Goal: Information Seeking & Learning: Learn about a topic

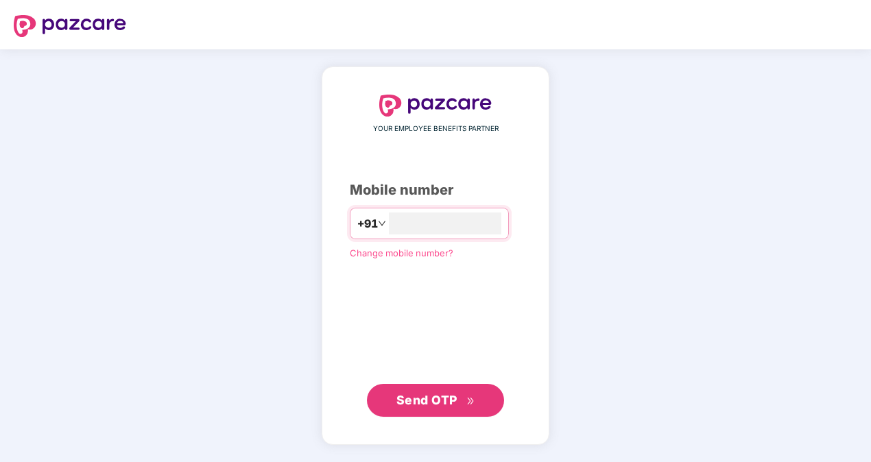
type input "**********"
click at [415, 400] on span "Send OTP" at bounding box center [426, 399] width 61 height 14
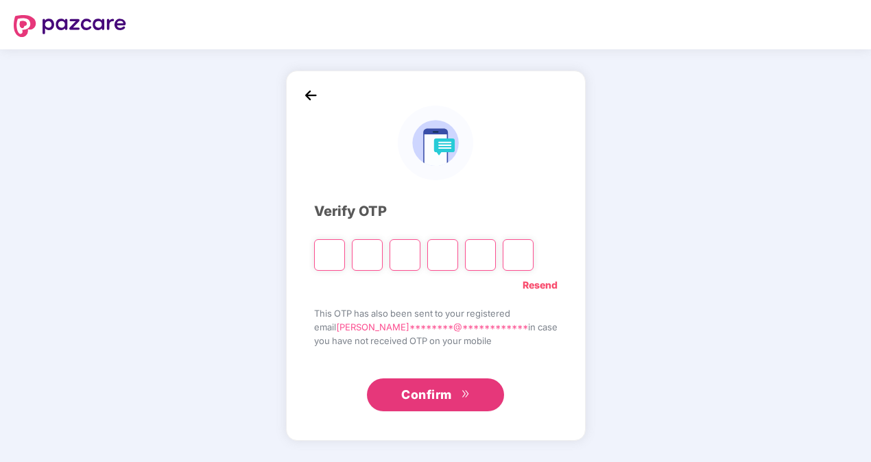
type input "*"
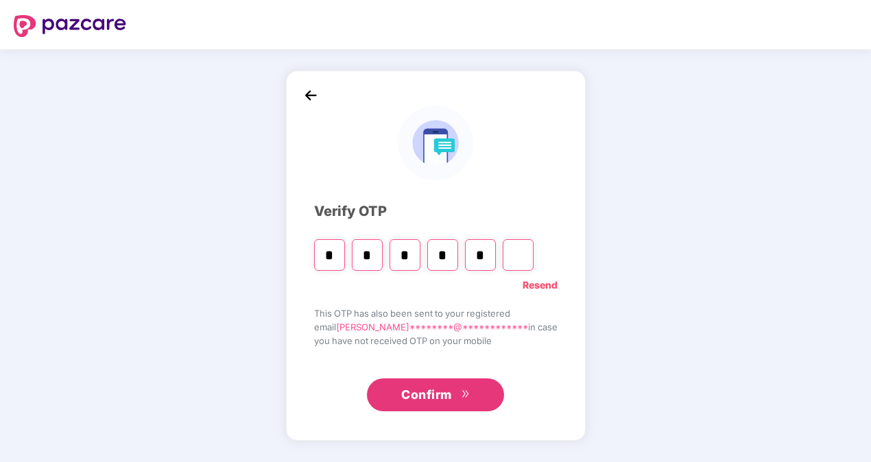
type input "*"
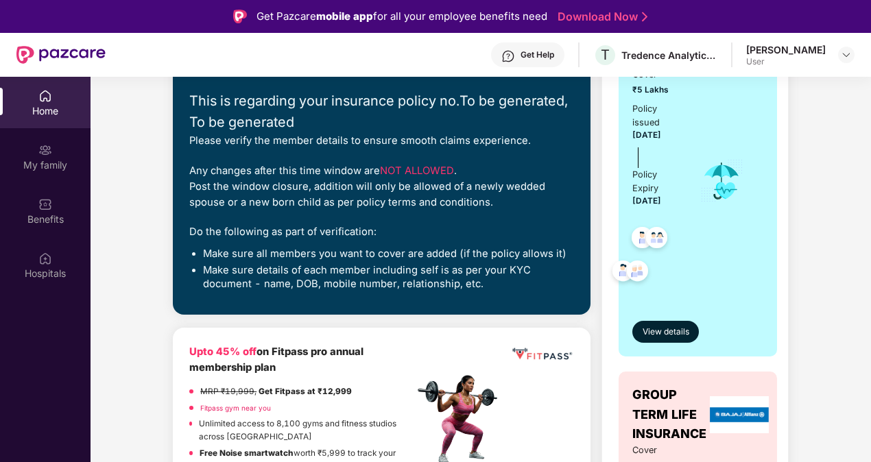
scroll to position [206, 0]
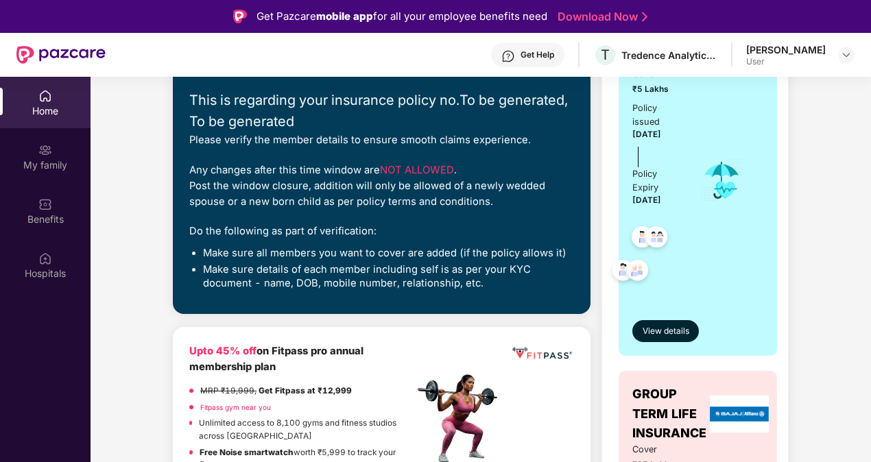
click at [53, 100] on div "Home" at bounding box center [45, 102] width 90 height 51
click at [53, 157] on div "My family" at bounding box center [45, 156] width 90 height 51
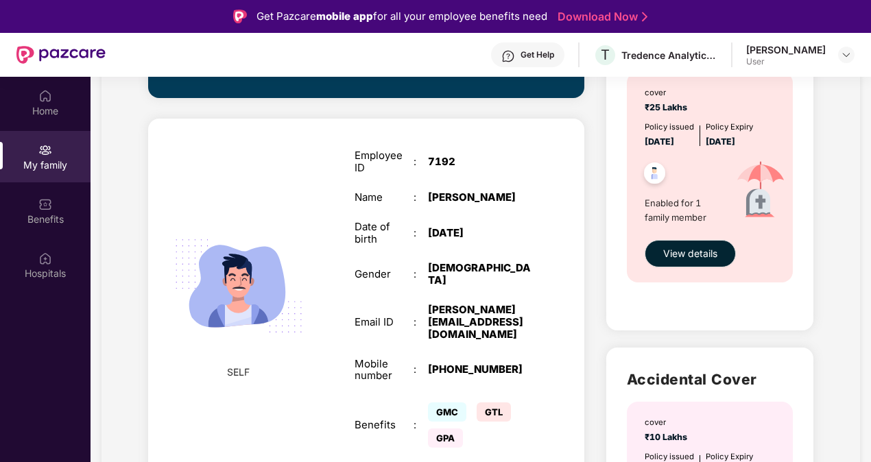
scroll to position [480, 0]
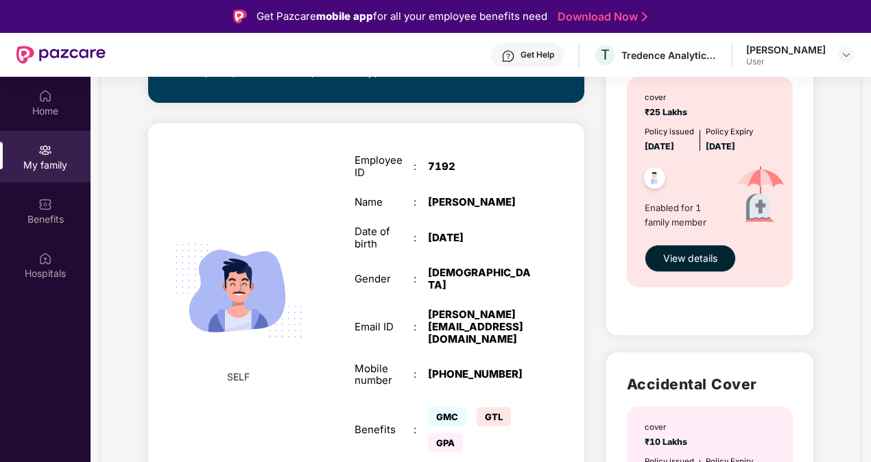
click at [458, 317] on div "[PERSON_NAME][EMAIL_ADDRESS][DOMAIN_NAME]" at bounding box center [479, 326] width 103 height 36
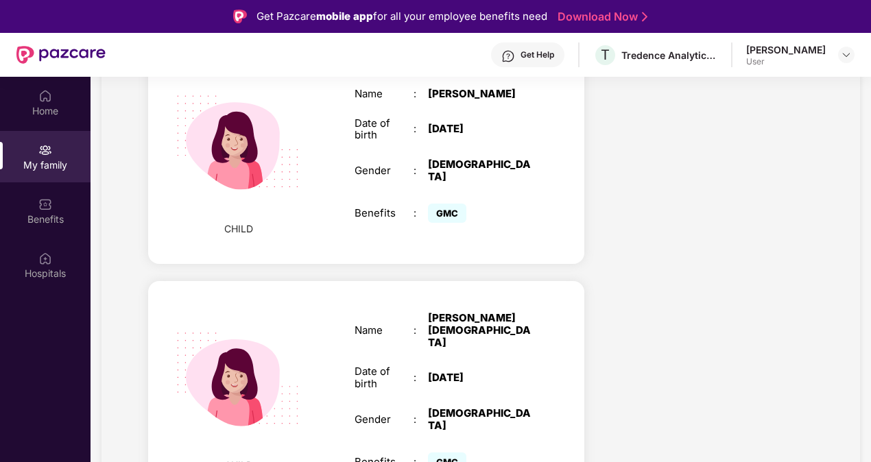
scroll to position [1234, 0]
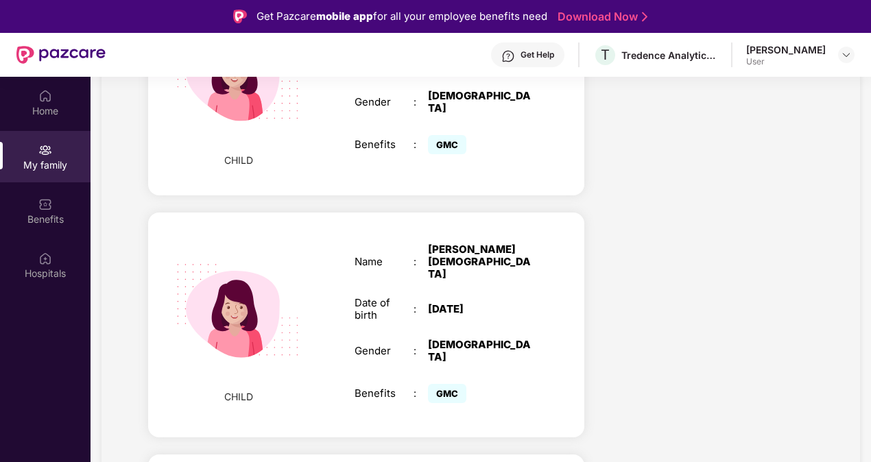
drag, startPoint x: 428, startPoint y: 285, endPoint x: 495, endPoint y: 284, distance: 67.2
click at [495, 297] on div "Date of birth : [DEMOGRAPHIC_DATA]" at bounding box center [442, 309] width 177 height 25
drag, startPoint x: 495, startPoint y: 284, endPoint x: 536, endPoint y: 326, distance: 59.1
click at [536, 326] on div "Name : [PERSON_NAME][DEMOGRAPHIC_DATA] Date of birth : [DEMOGRAPHIC_DATA] Gende…" at bounding box center [443, 324] width 204 height 197
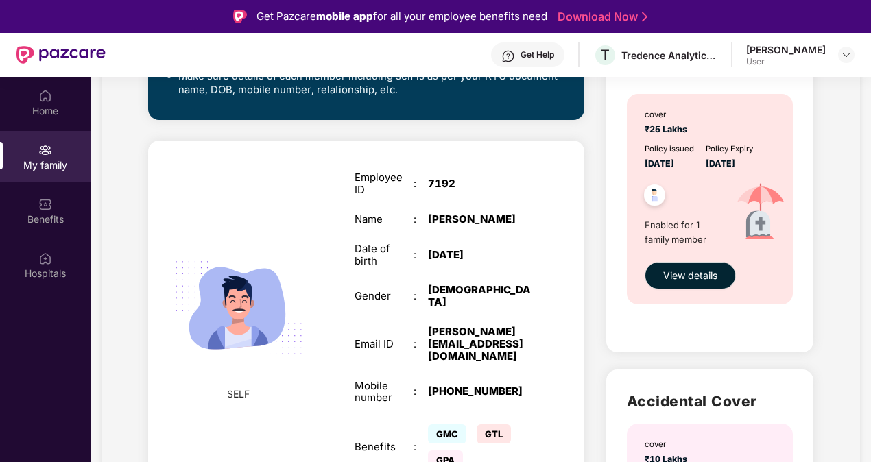
scroll to position [0, 0]
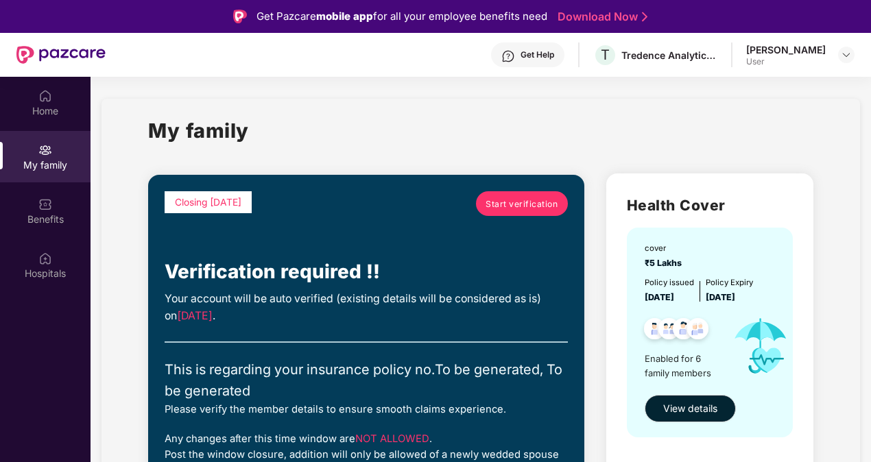
click at [518, 202] on span "Start verification" at bounding box center [521, 203] width 72 height 13
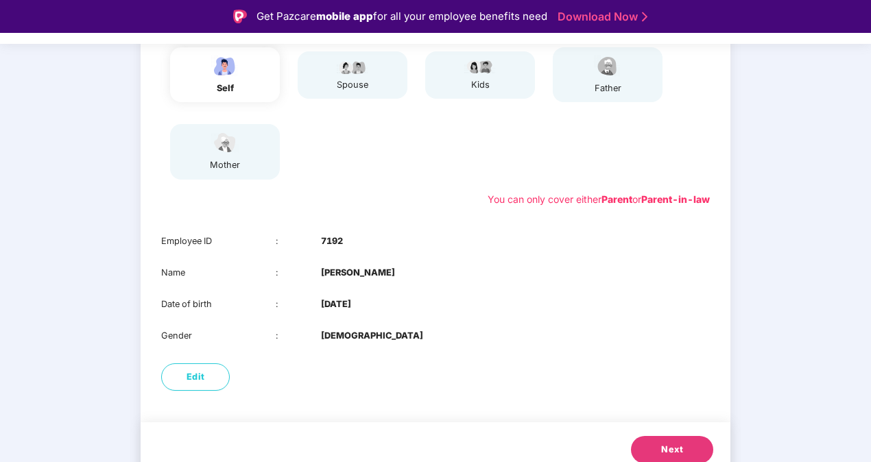
scroll to position [192, 0]
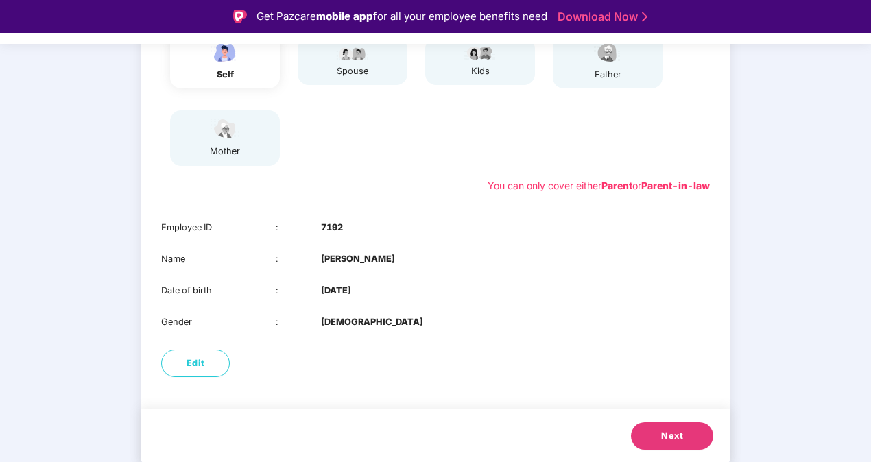
click at [676, 439] on span "Next" at bounding box center [672, 436] width 22 height 14
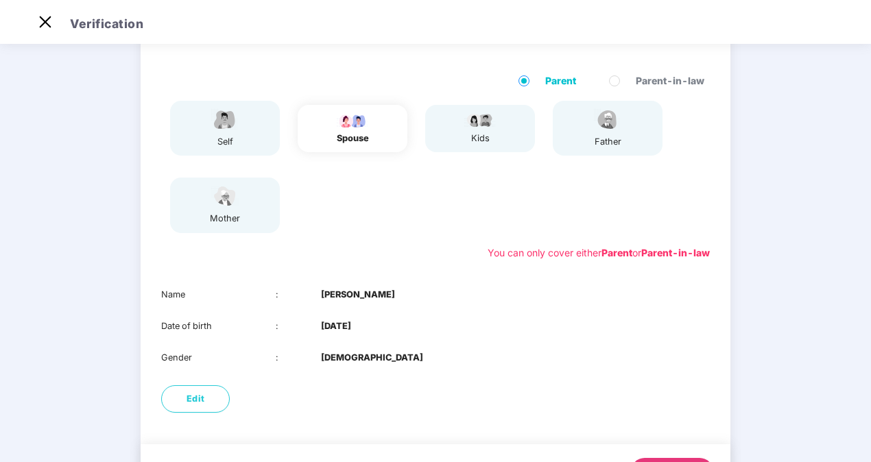
scroll to position [160, 0]
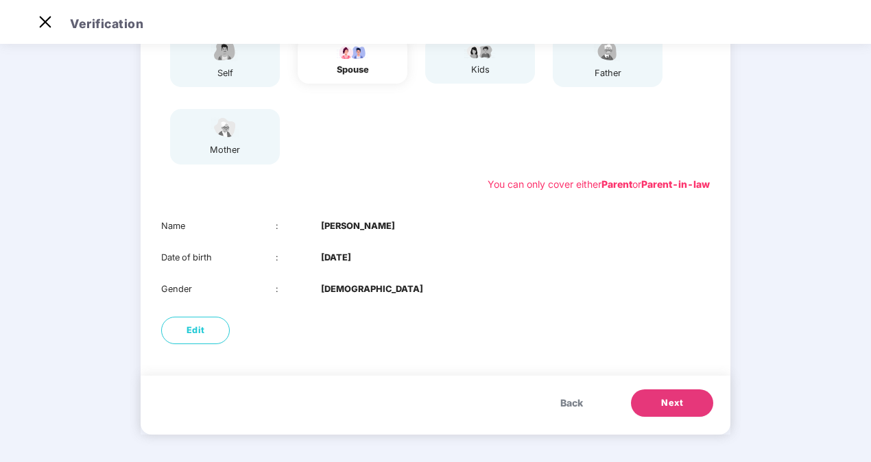
click at [675, 409] on span "Next" at bounding box center [672, 403] width 22 height 14
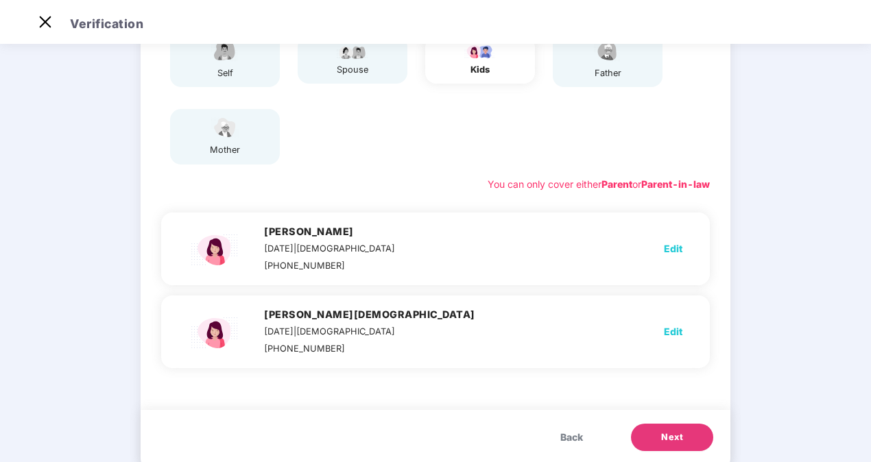
click at [676, 437] on span "Next" at bounding box center [672, 437] width 22 height 14
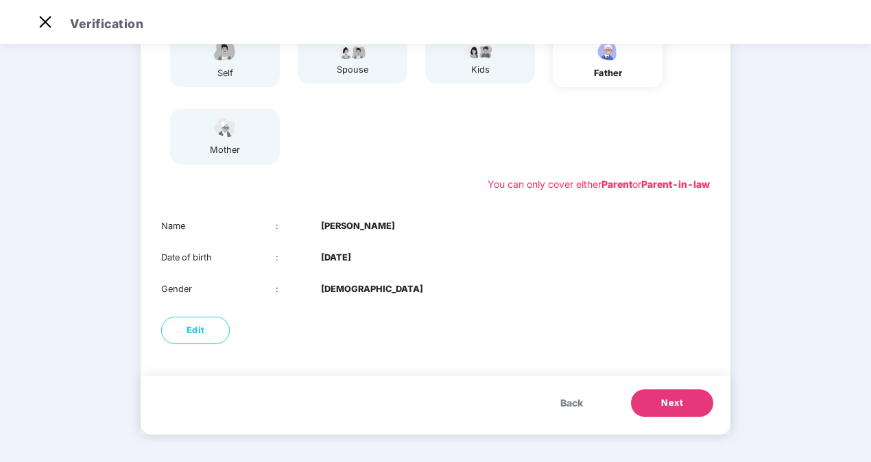
click at [669, 402] on span "Next" at bounding box center [672, 403] width 22 height 14
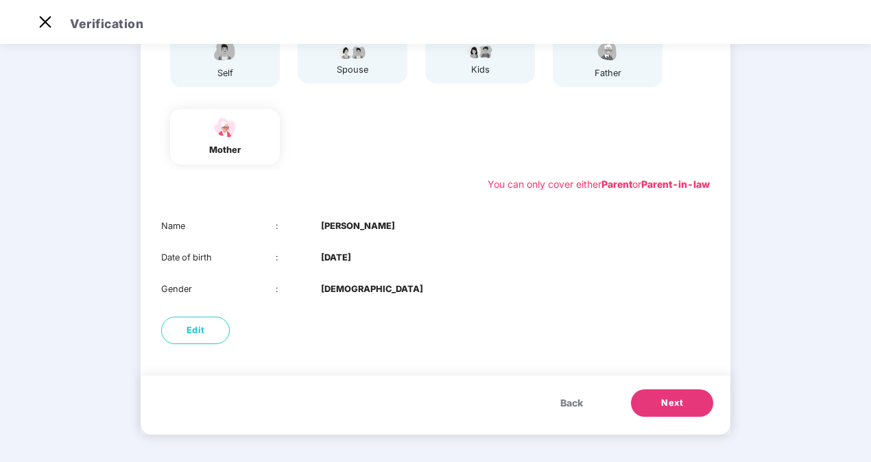
click at [670, 402] on span "Next" at bounding box center [672, 403] width 22 height 14
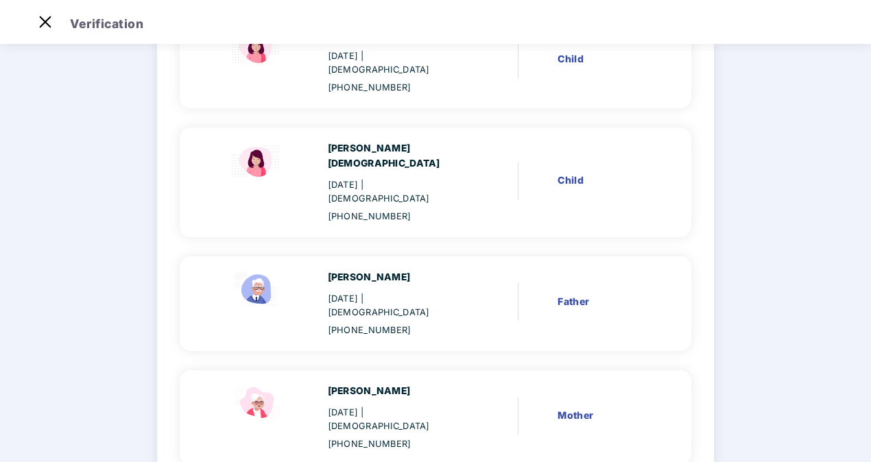
scroll to position [415, 0]
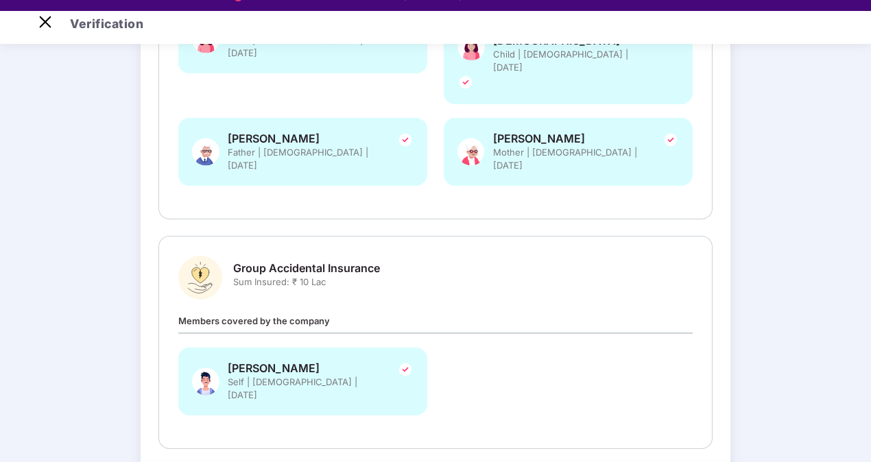
scroll to position [33, 0]
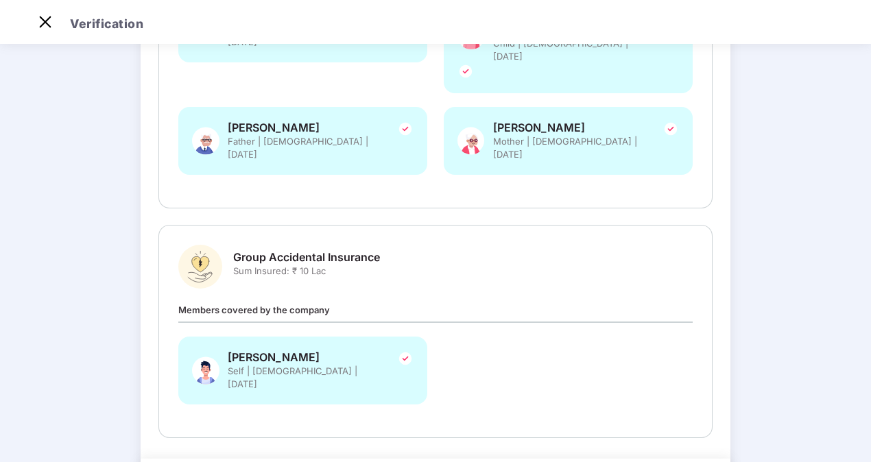
click at [351, 245] on div "Group Accidental Insurance Sum Insured: ₹ 10 Lac Members covered by the company…" at bounding box center [435, 331] width 514 height 173
click at [302, 250] on span "Group Accidental Insurance" at bounding box center [306, 257] width 147 height 14
click at [308, 265] on span "Sum Insured: ₹ 10 Lac" at bounding box center [306, 271] width 147 height 13
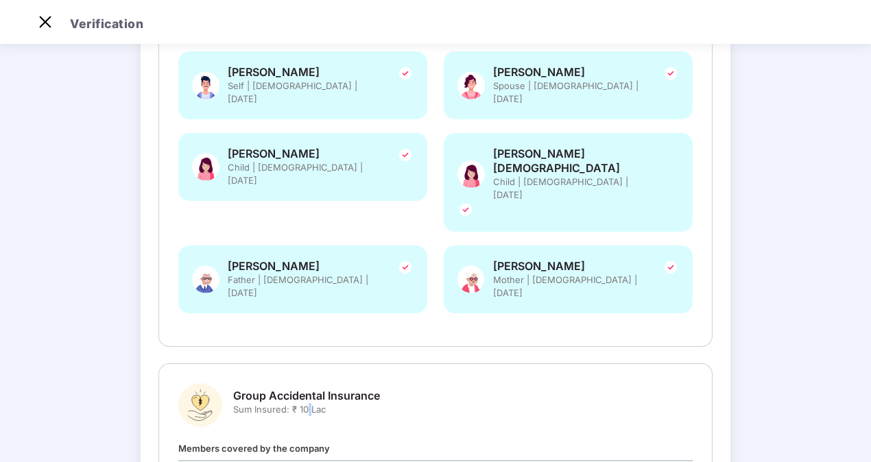
scroll to position [404, 0]
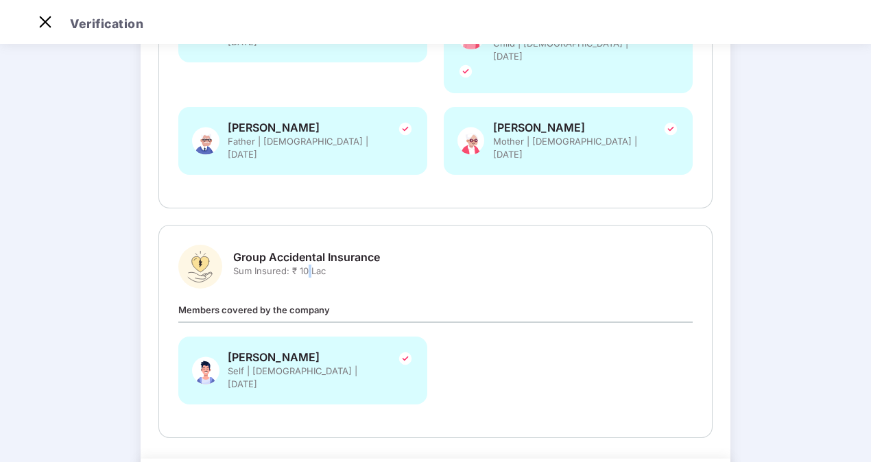
click at [404, 350] on img at bounding box center [405, 358] width 16 height 16
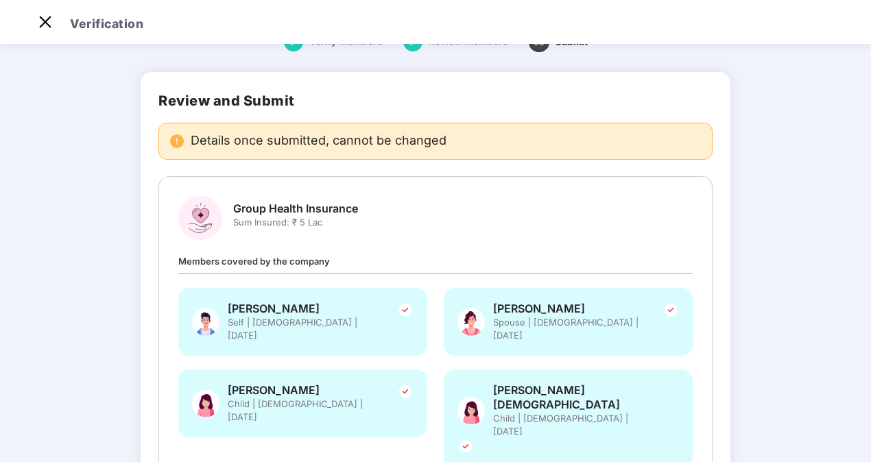
scroll to position [0, 0]
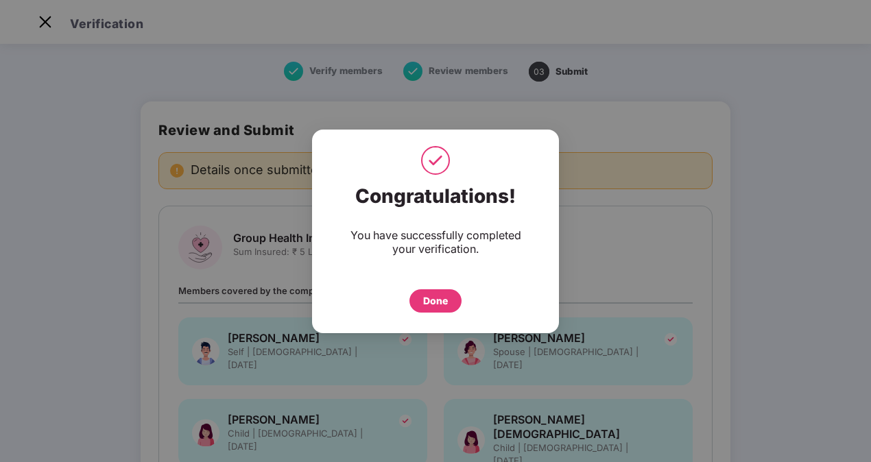
click at [440, 300] on div "Done" at bounding box center [435, 300] width 25 height 15
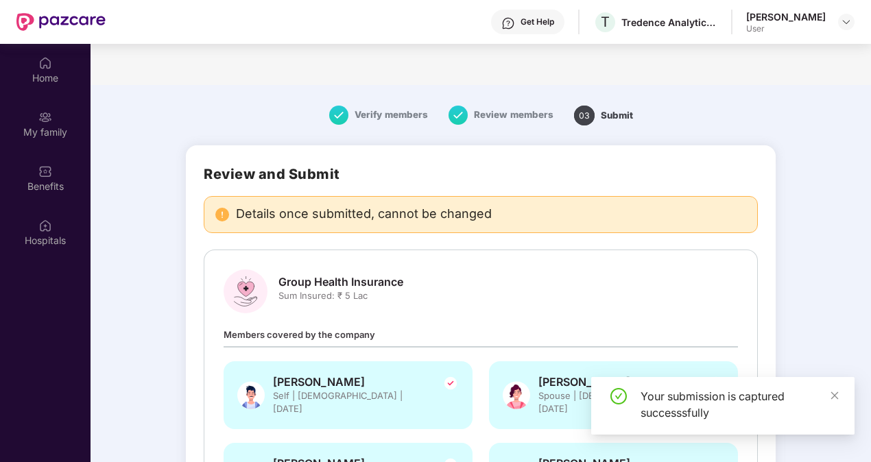
scroll to position [77, 0]
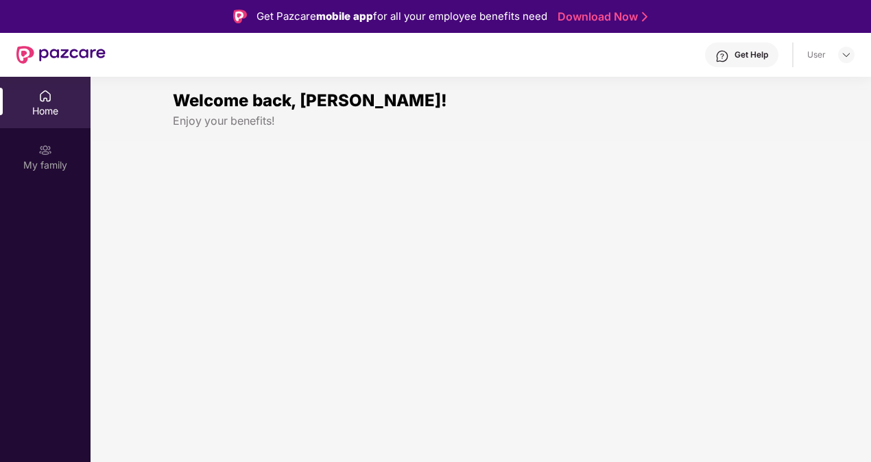
click at [44, 151] on img at bounding box center [45, 150] width 14 height 14
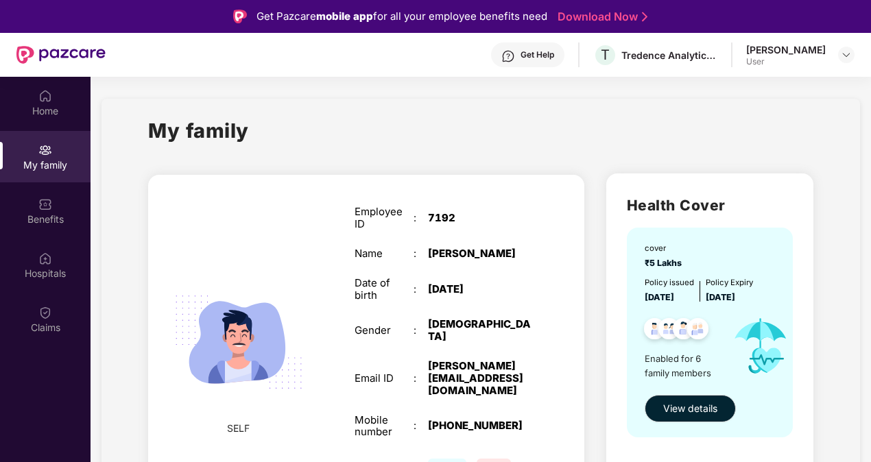
click at [54, 204] on div "Benefits" at bounding box center [45, 210] width 90 height 51
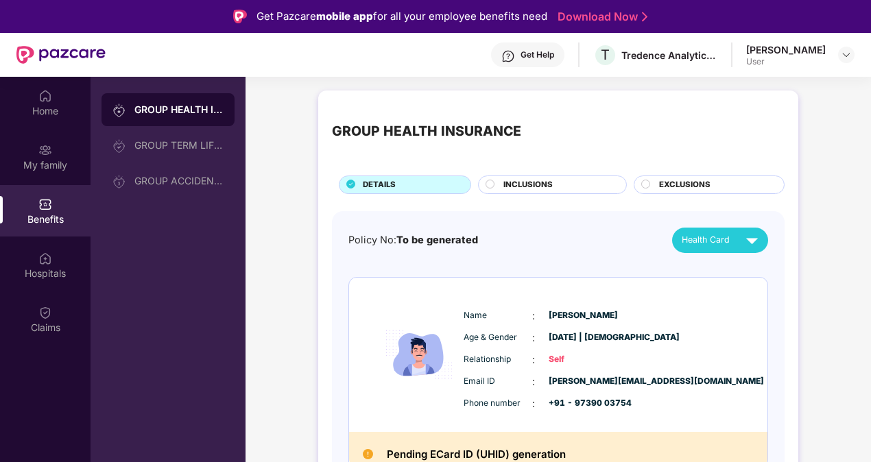
click at [492, 184] on circle at bounding box center [490, 184] width 8 height 8
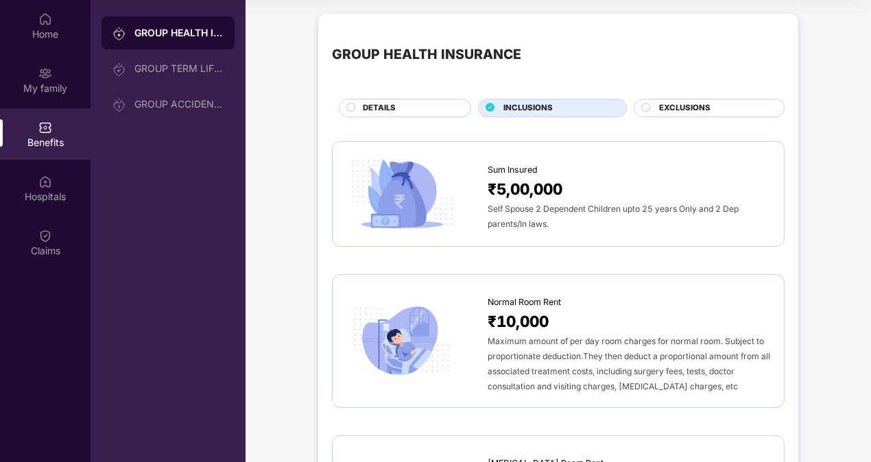
click at [642, 108] on circle at bounding box center [646, 107] width 8 height 8
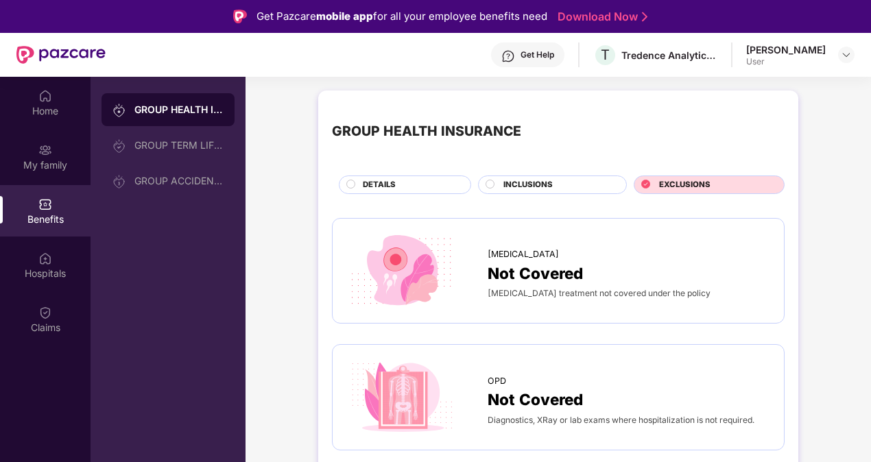
click at [349, 178] on div "DETAILS" at bounding box center [405, 184] width 132 height 19
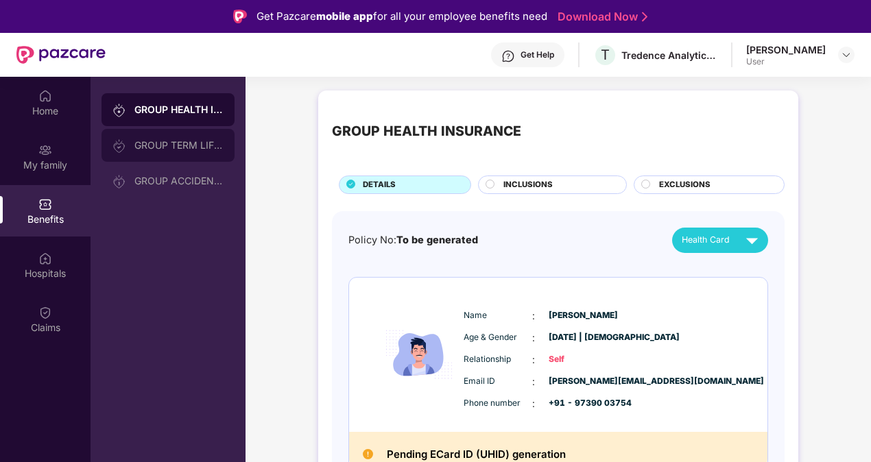
click at [151, 148] on div "GROUP TERM LIFE INSURANCE" at bounding box center [178, 145] width 89 height 11
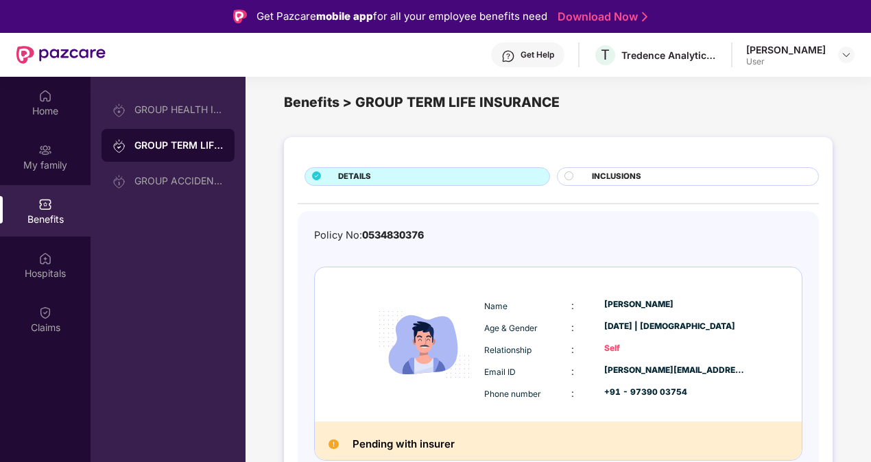
scroll to position [18, 0]
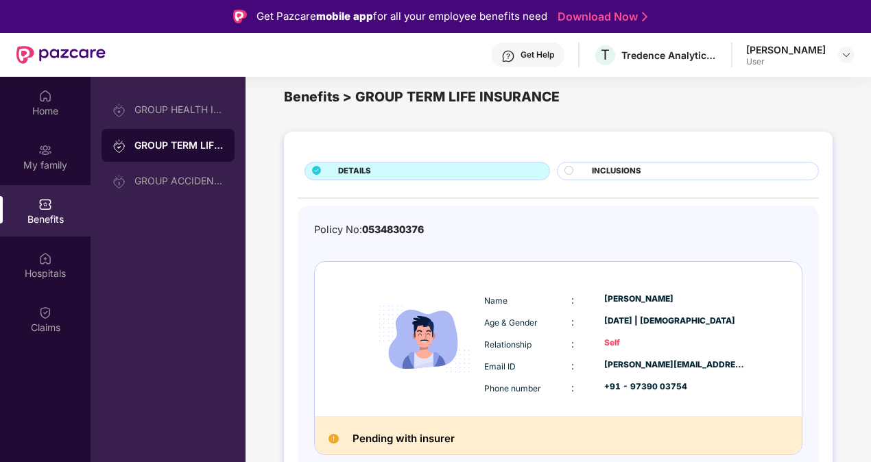
click at [568, 170] on circle at bounding box center [569, 170] width 8 height 8
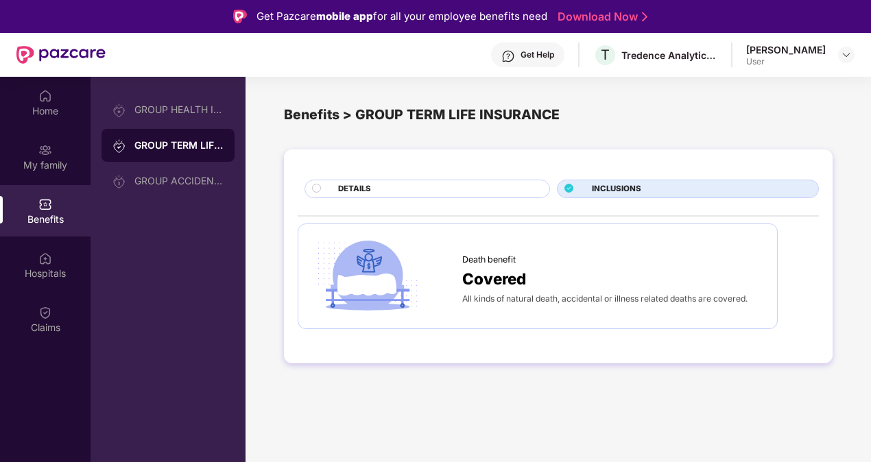
scroll to position [0, 0]
click at [314, 187] on circle at bounding box center [317, 188] width 8 height 8
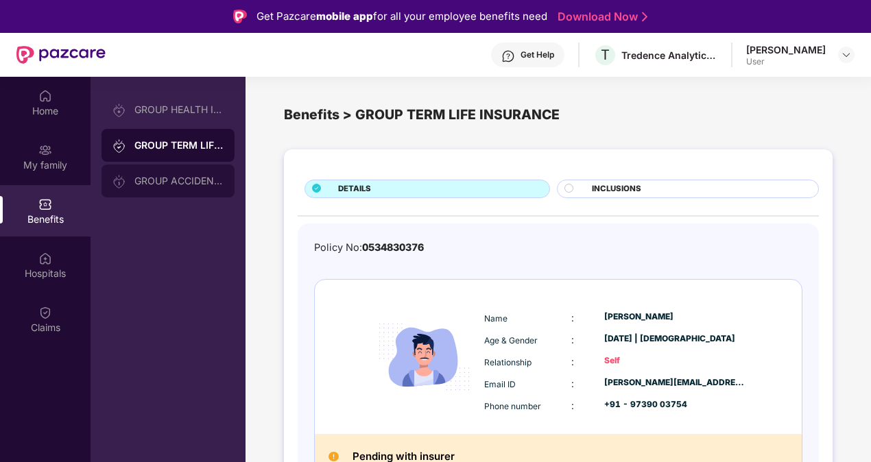
click at [195, 179] on div "GROUP ACCIDENTAL INSURANCE" at bounding box center [178, 180] width 89 height 11
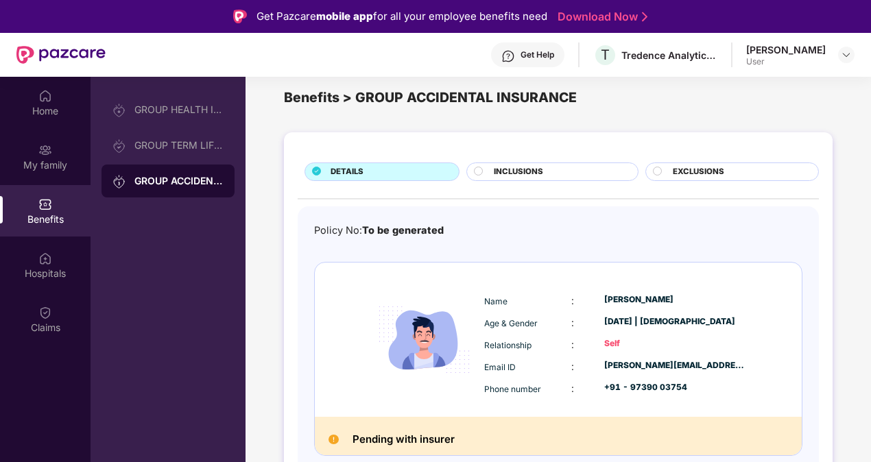
scroll to position [18, 0]
click at [476, 170] on circle at bounding box center [478, 170] width 8 height 8
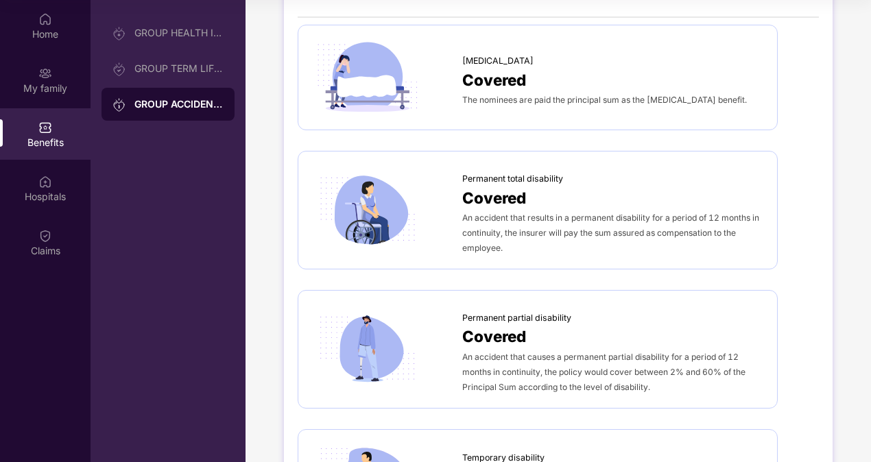
scroll to position [0, 0]
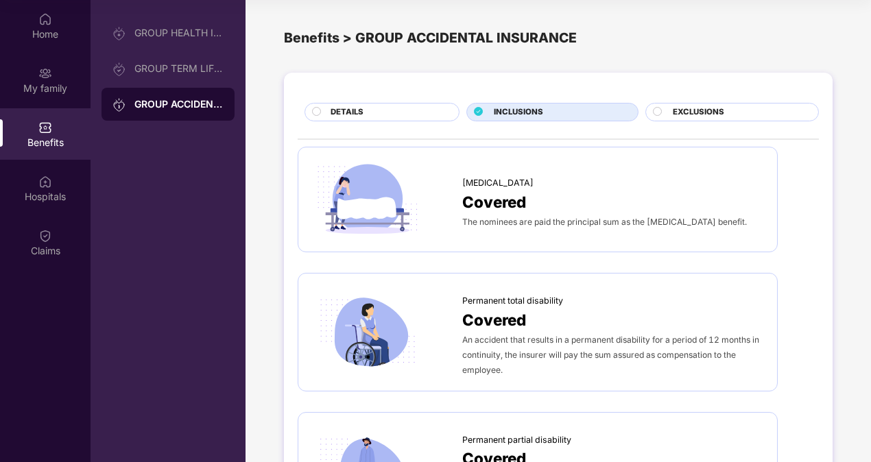
click at [658, 111] on circle at bounding box center [657, 111] width 8 height 8
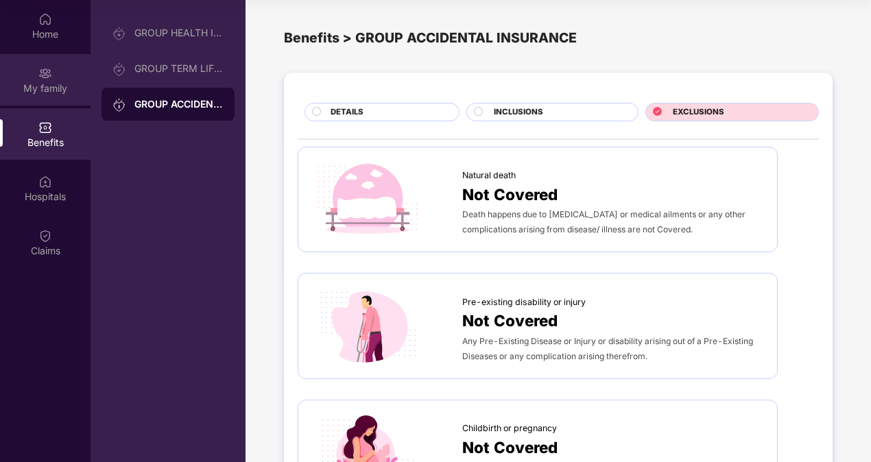
click at [49, 80] on img at bounding box center [45, 73] width 14 height 14
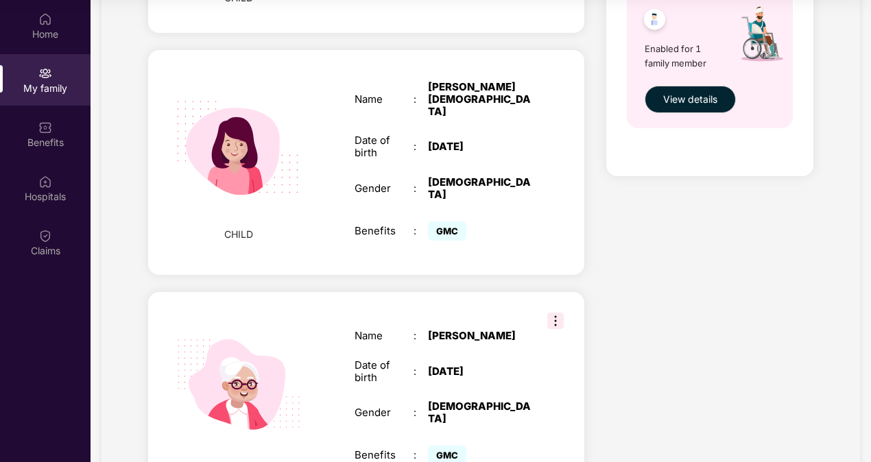
scroll to position [548, 0]
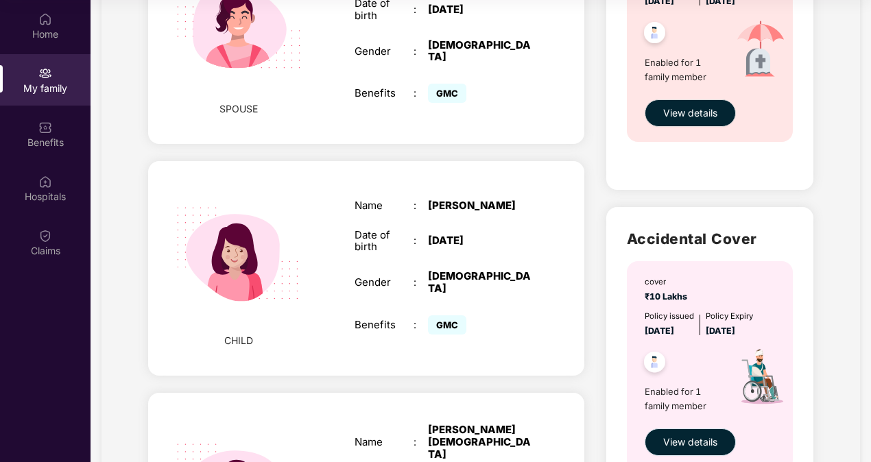
click at [706, 440] on span "View details" at bounding box center [690, 442] width 54 height 15
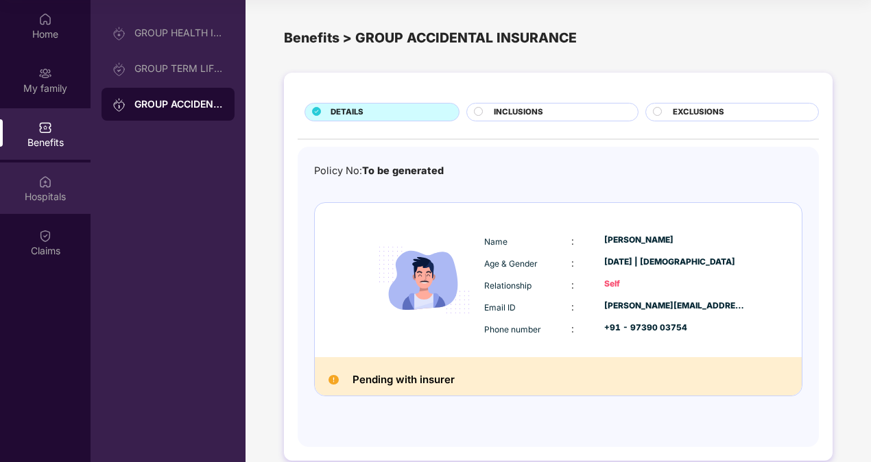
click at [40, 186] on img at bounding box center [45, 182] width 14 height 14
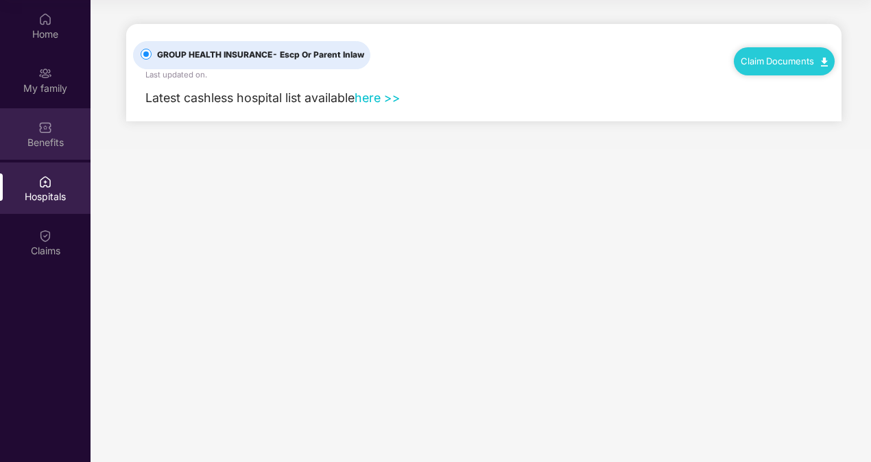
click at [50, 131] on img at bounding box center [45, 128] width 14 height 14
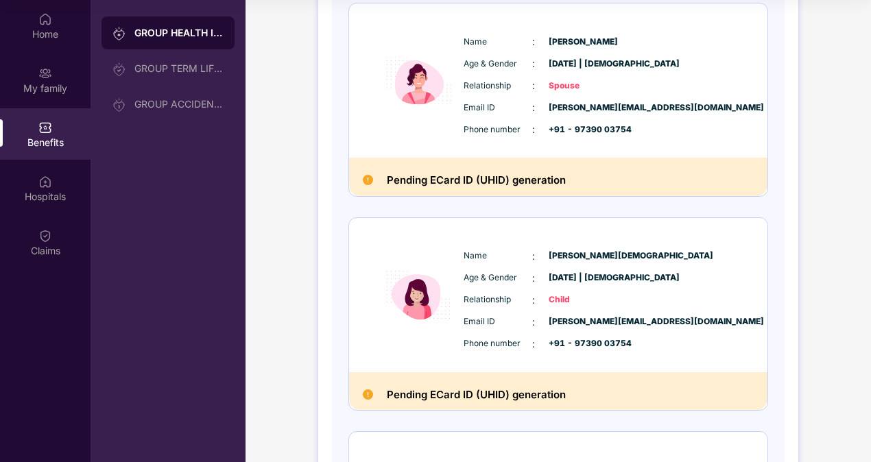
scroll to position [69, 0]
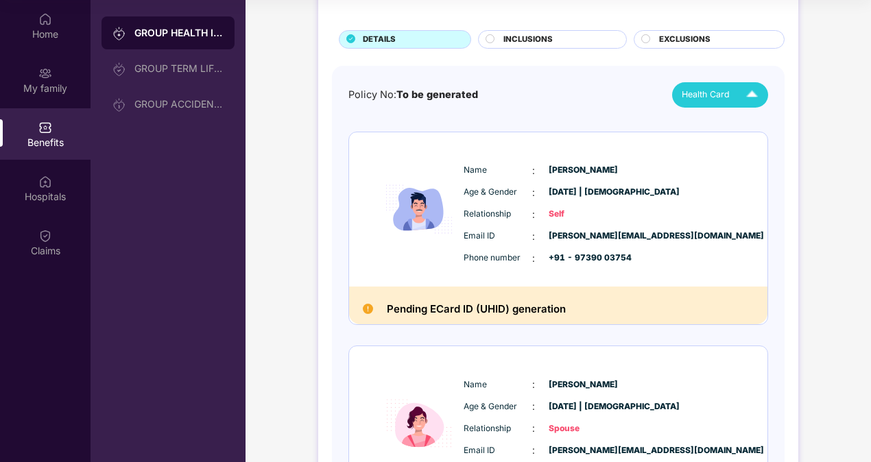
click at [754, 89] on img at bounding box center [752, 95] width 24 height 24
drag, startPoint x: 846, startPoint y: 229, endPoint x: 825, endPoint y: 236, distance: 21.7
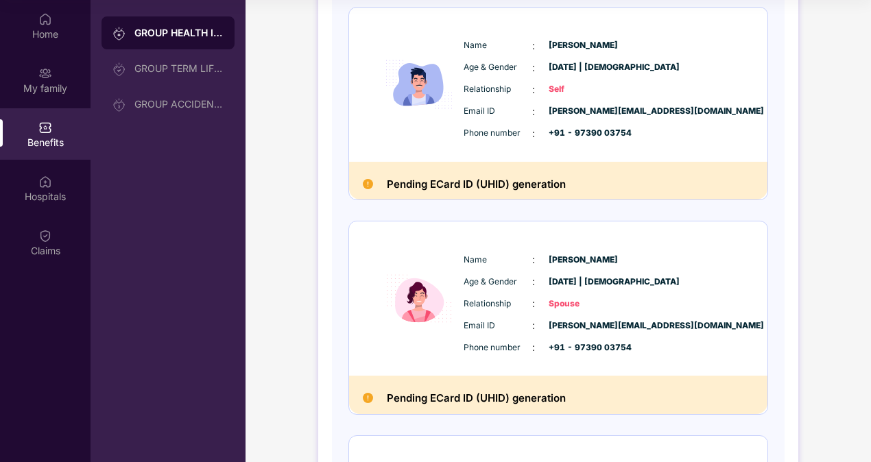
scroll to position [0, 0]
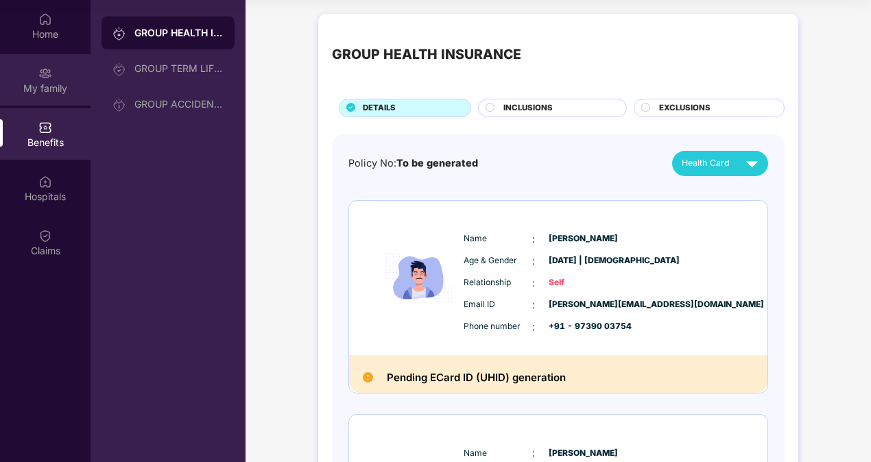
click at [59, 86] on div "My family" at bounding box center [45, 89] width 90 height 14
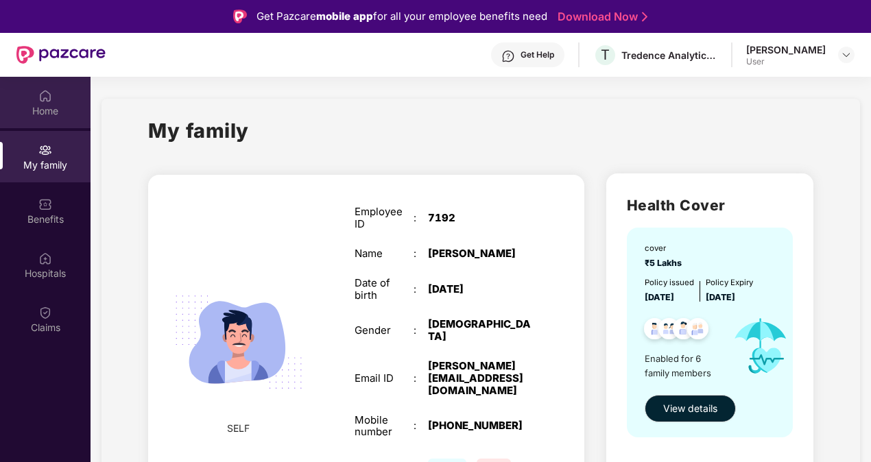
click at [45, 96] on img at bounding box center [45, 96] width 14 height 14
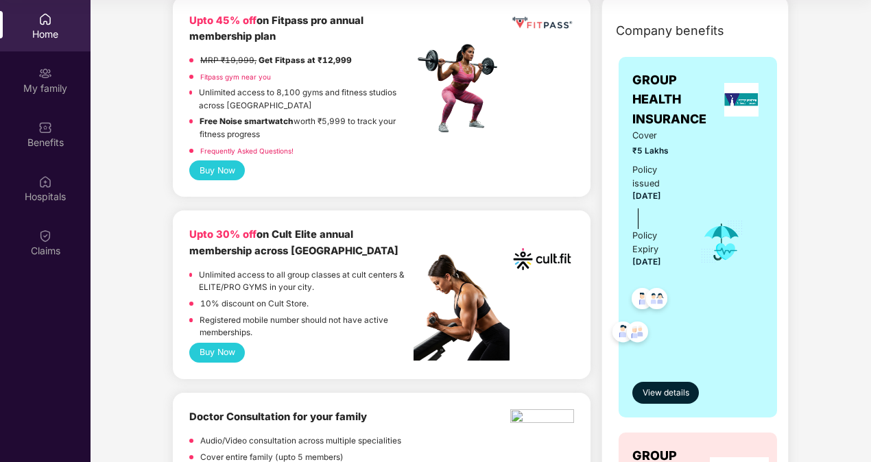
scroll to position [206, 0]
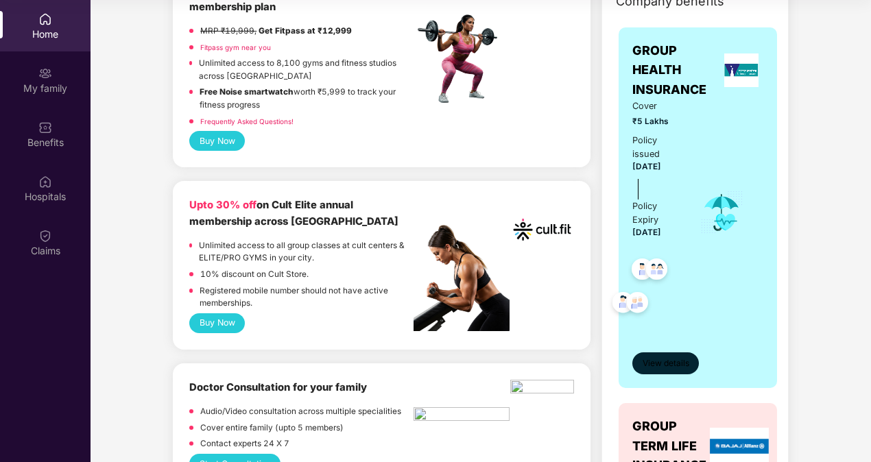
click at [666, 358] on span "View details" at bounding box center [665, 363] width 47 height 13
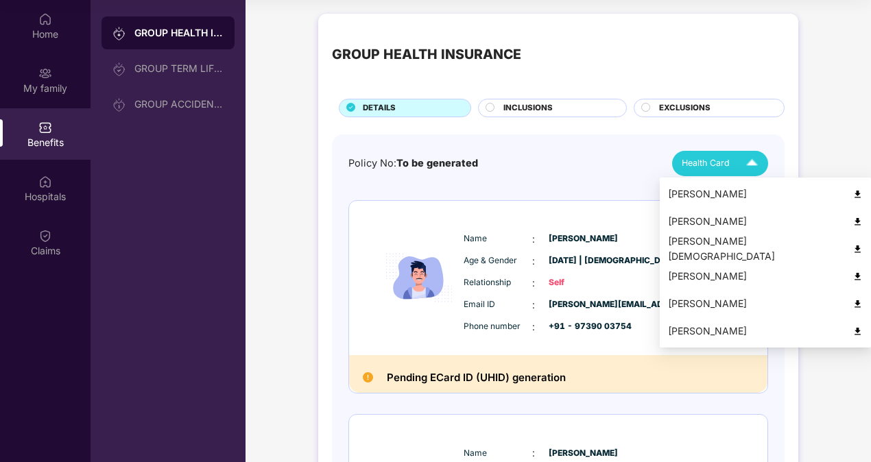
click at [760, 162] on img at bounding box center [752, 163] width 24 height 24
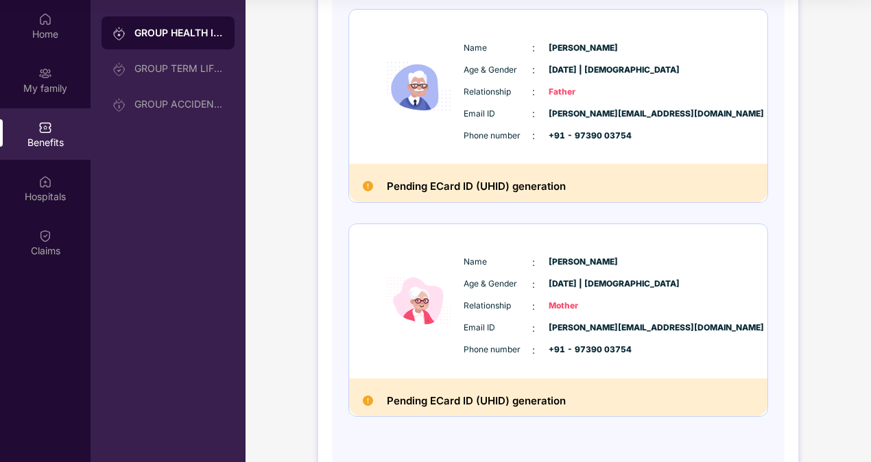
scroll to position [1084, 0]
